Goal: Check status: Check status

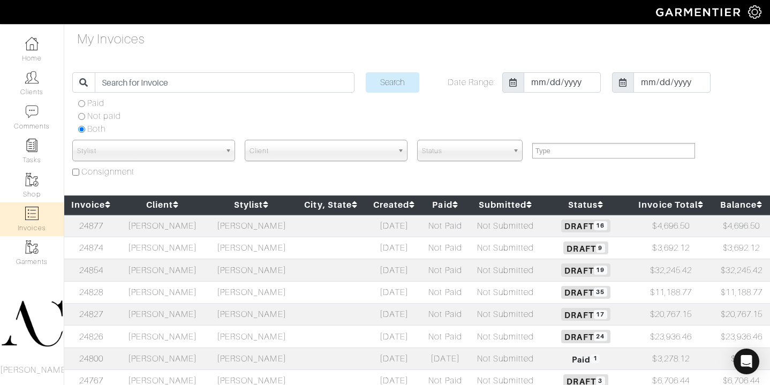
select select
click at [333, 340] on td at bounding box center [331, 337] width 70 height 22
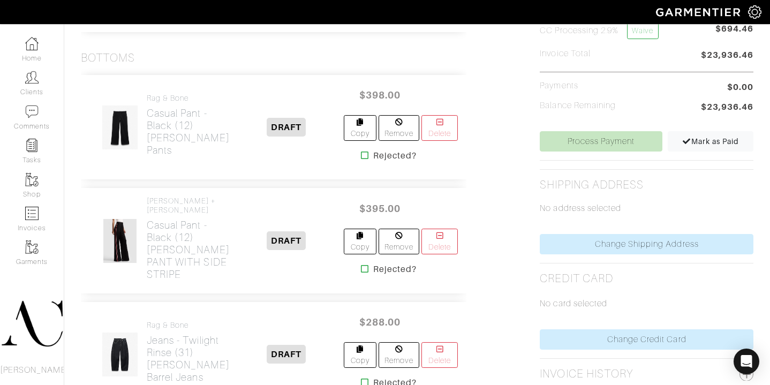
scroll to position [358, 0]
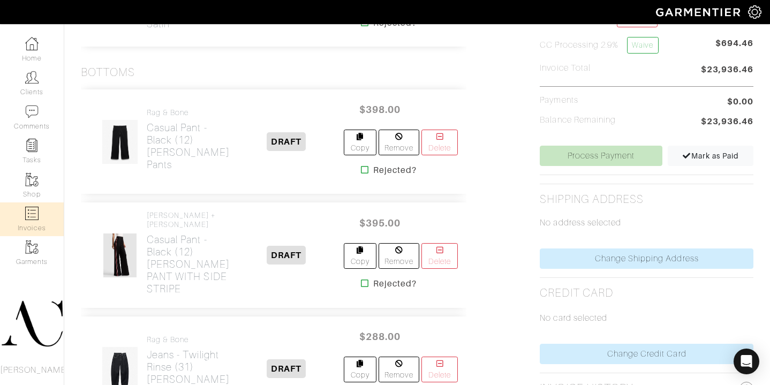
click at [43, 215] on link "Invoices" at bounding box center [32, 219] width 64 height 34
select select
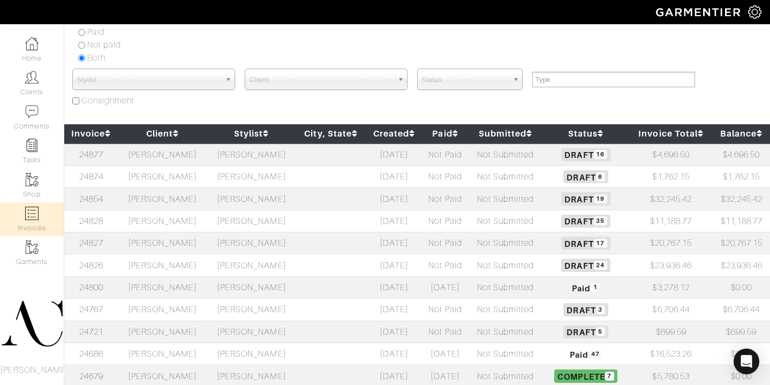
scroll to position [65, 0]
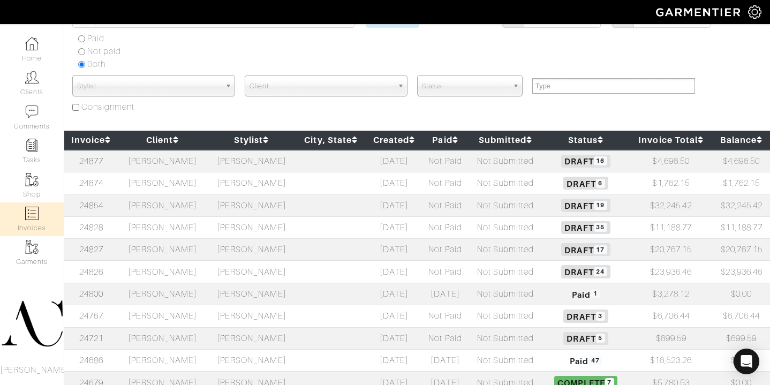
click at [423, 209] on td "Not Paid" at bounding box center [446, 205] width 46 height 22
